Goal: Task Accomplishment & Management: Use online tool/utility

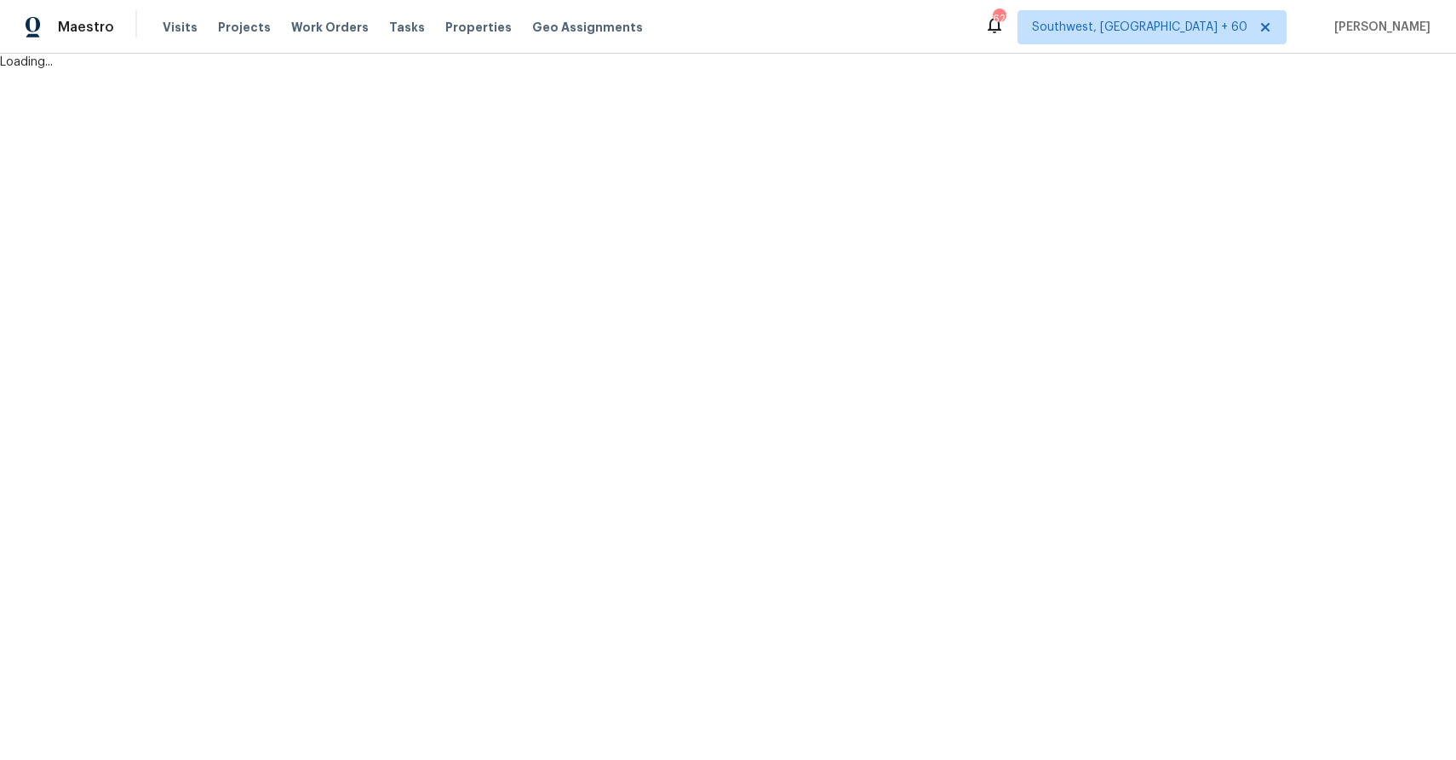
click at [398, 20] on div "Tasks" at bounding box center [407, 28] width 36 height 18
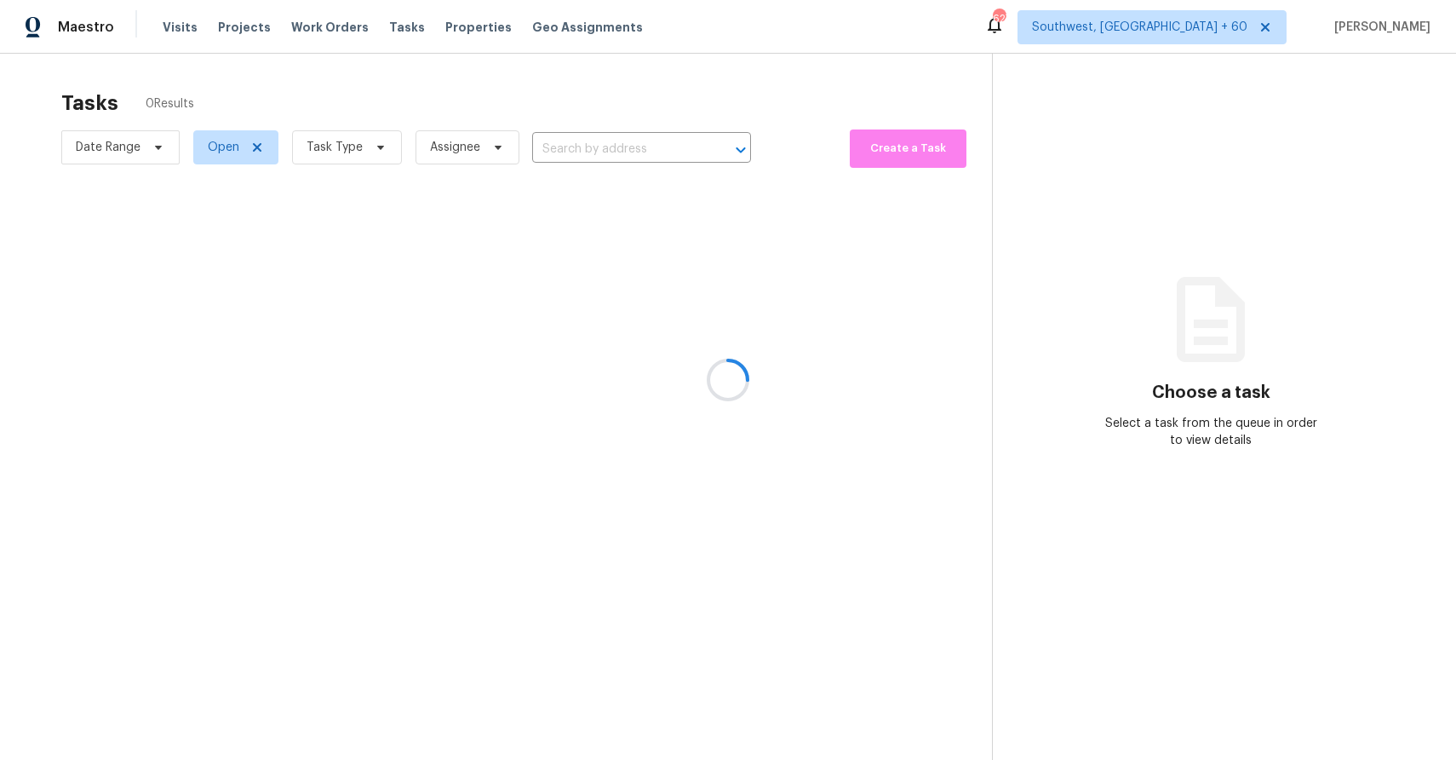
click at [392, 34] on div at bounding box center [728, 380] width 1456 height 760
click at [391, 19] on div at bounding box center [728, 380] width 1456 height 760
click at [718, 468] on div at bounding box center [728, 380] width 1456 height 760
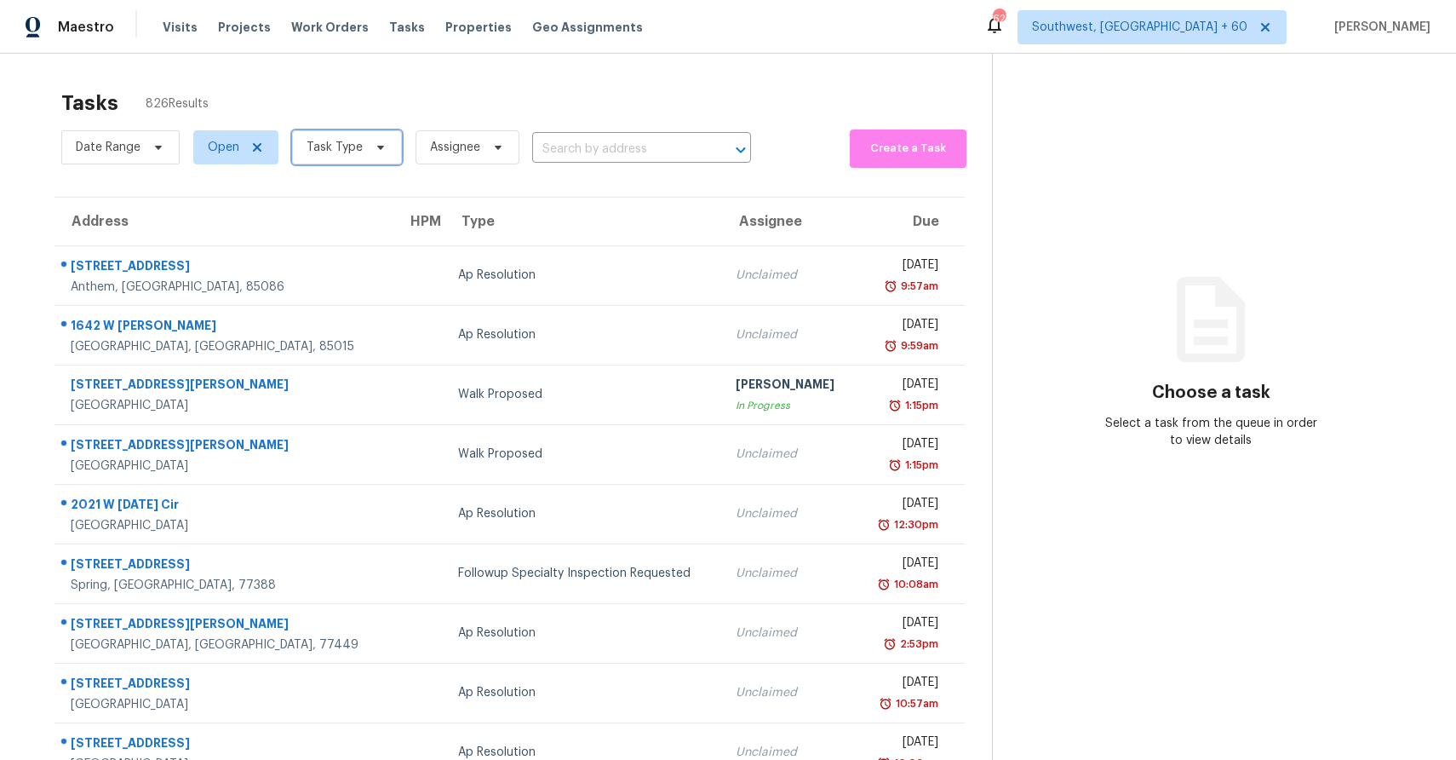
click at [351, 134] on span "Task Type" at bounding box center [347, 147] width 110 height 34
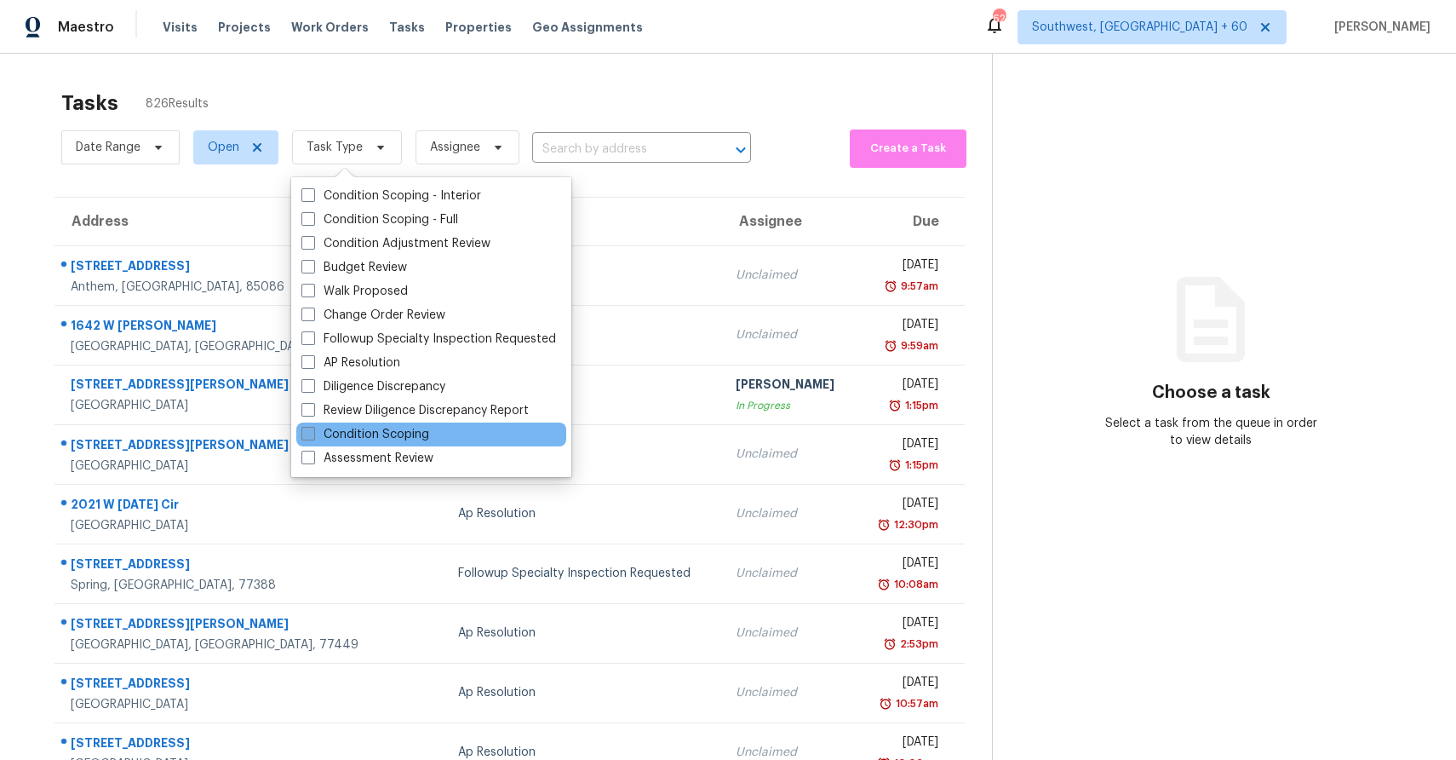
click at [406, 433] on label "Condition Scoping" at bounding box center [365, 434] width 128 height 17
click at [313, 433] on input "Condition Scoping" at bounding box center [306, 431] width 11 height 11
checkbox input "true"
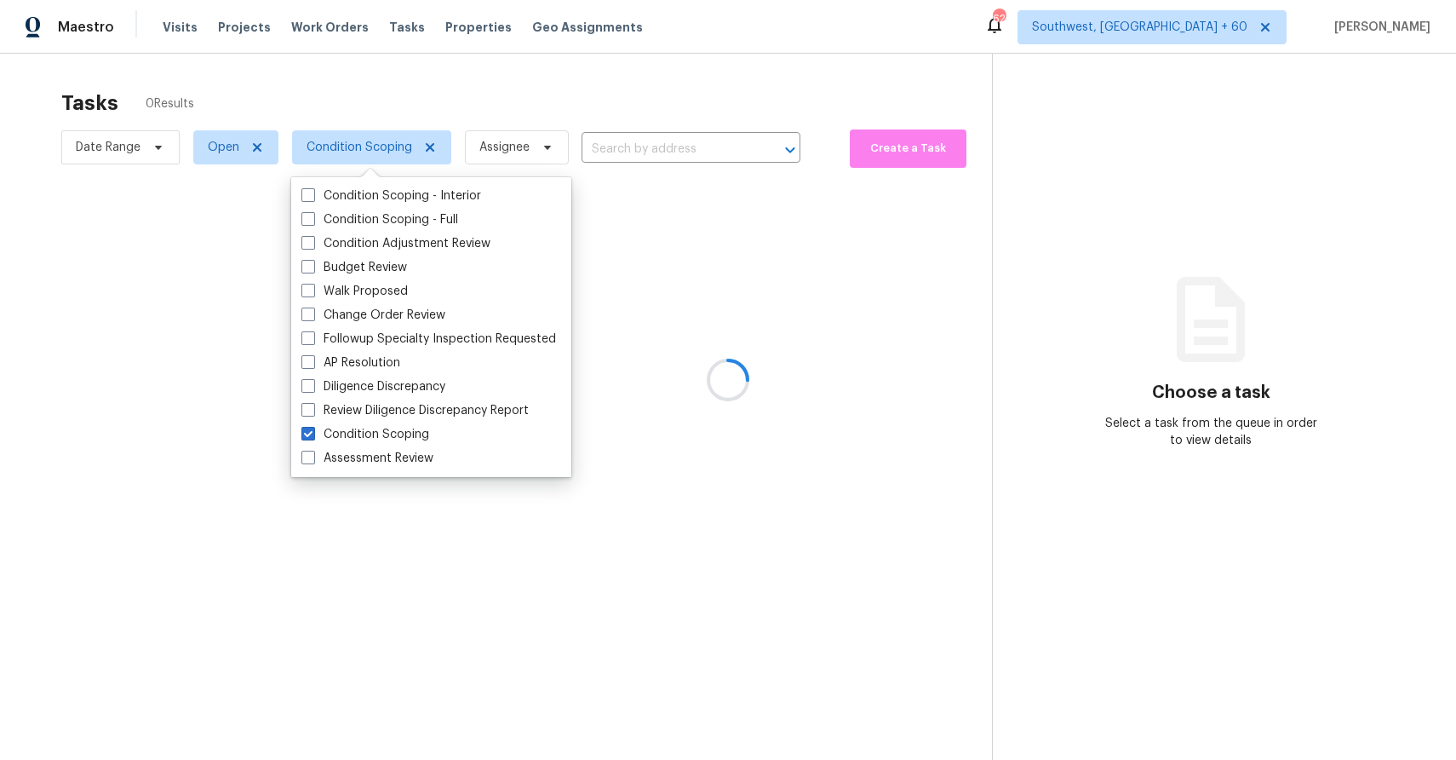
click at [515, 96] on div at bounding box center [728, 380] width 1456 height 760
